Goal: Navigation & Orientation: Find specific page/section

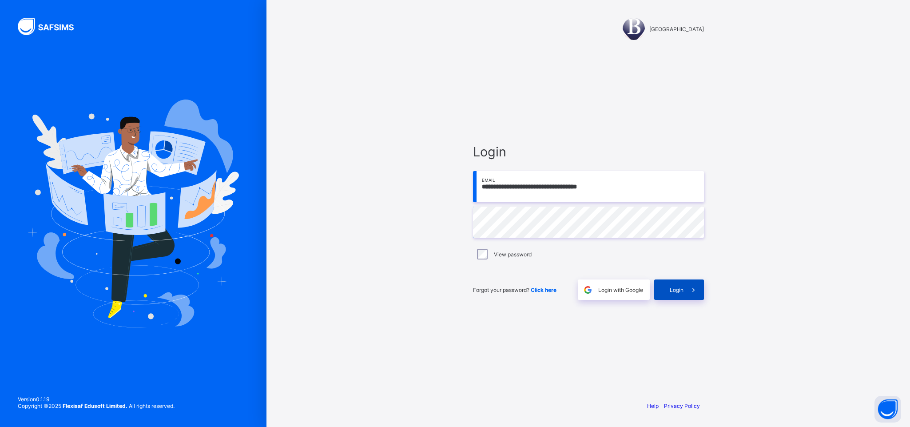
click at [678, 284] on div "Login" at bounding box center [679, 289] width 50 height 20
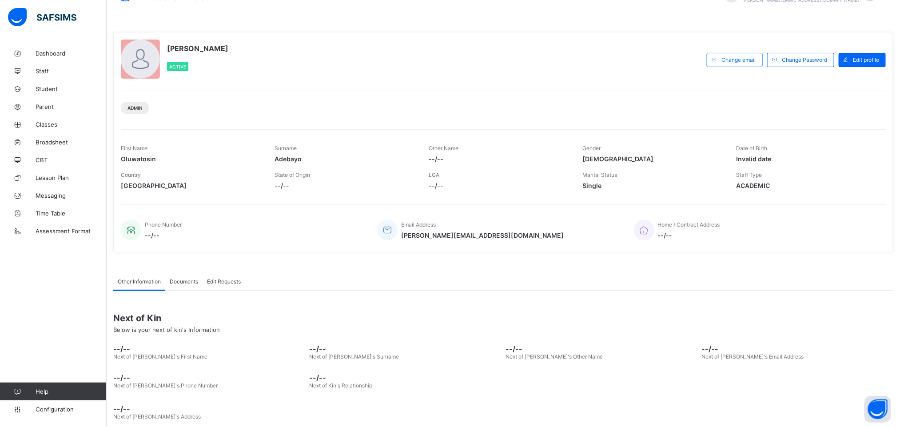
scroll to position [33, 0]
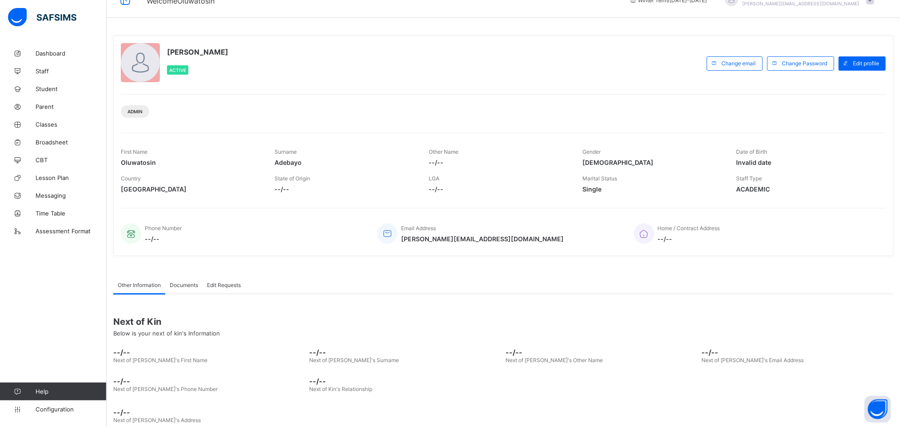
scroll to position [33, 0]
